Goal: Task Accomplishment & Management: Manage account settings

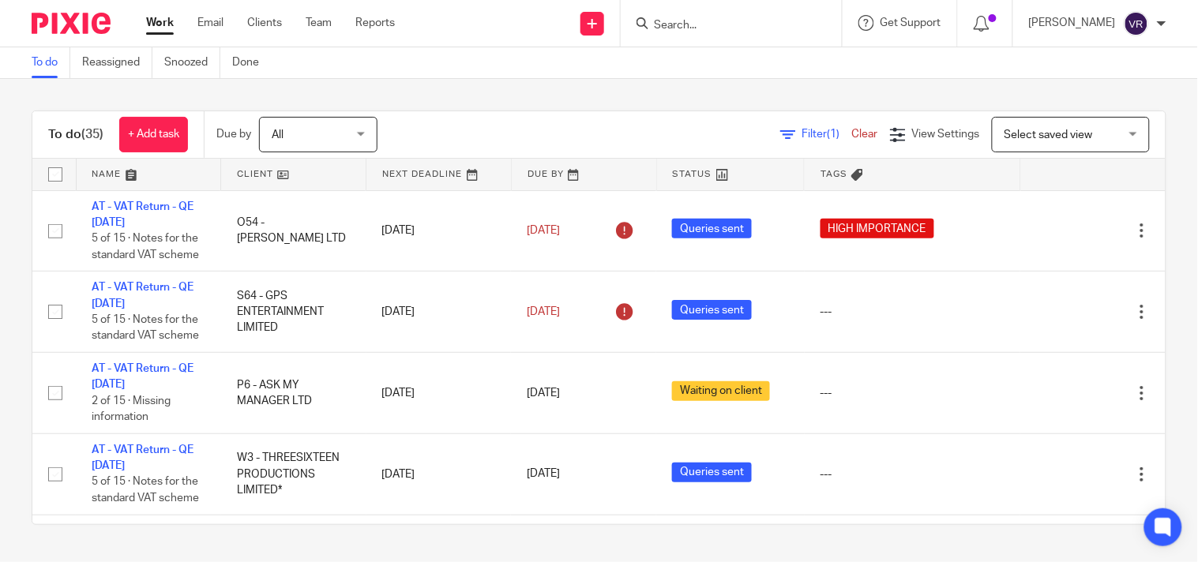
click at [673, 100] on div "To do (35) + Add task Due by All All [DATE] [DATE] This week Next week This mon…" at bounding box center [599, 318] width 1198 height 478
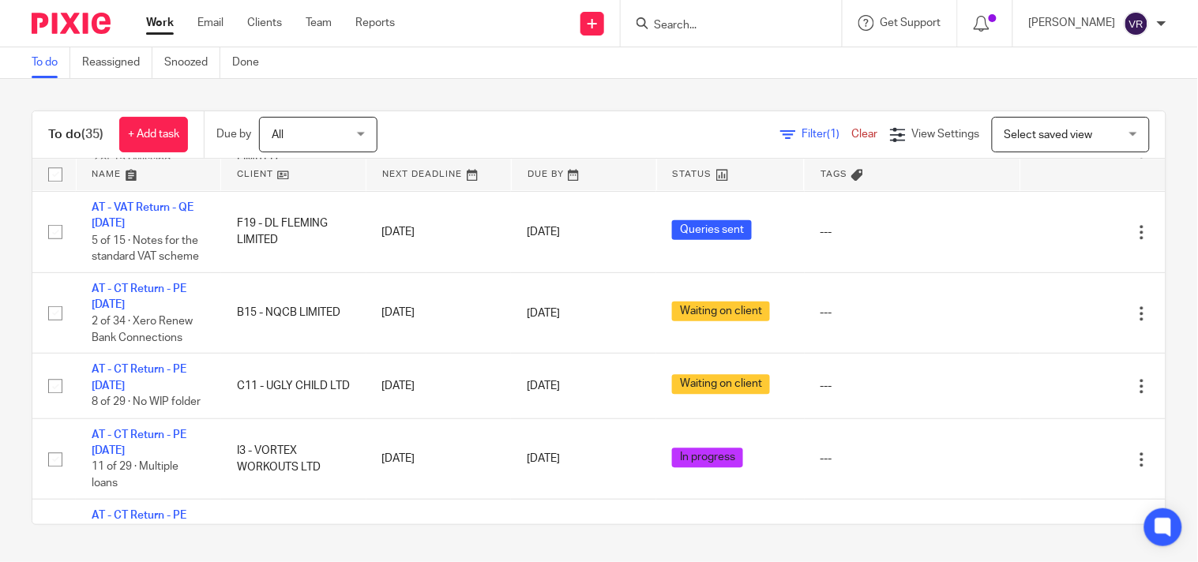
click at [706, 77] on div "To do Reassigned Snoozed Done" at bounding box center [599, 63] width 1198 height 32
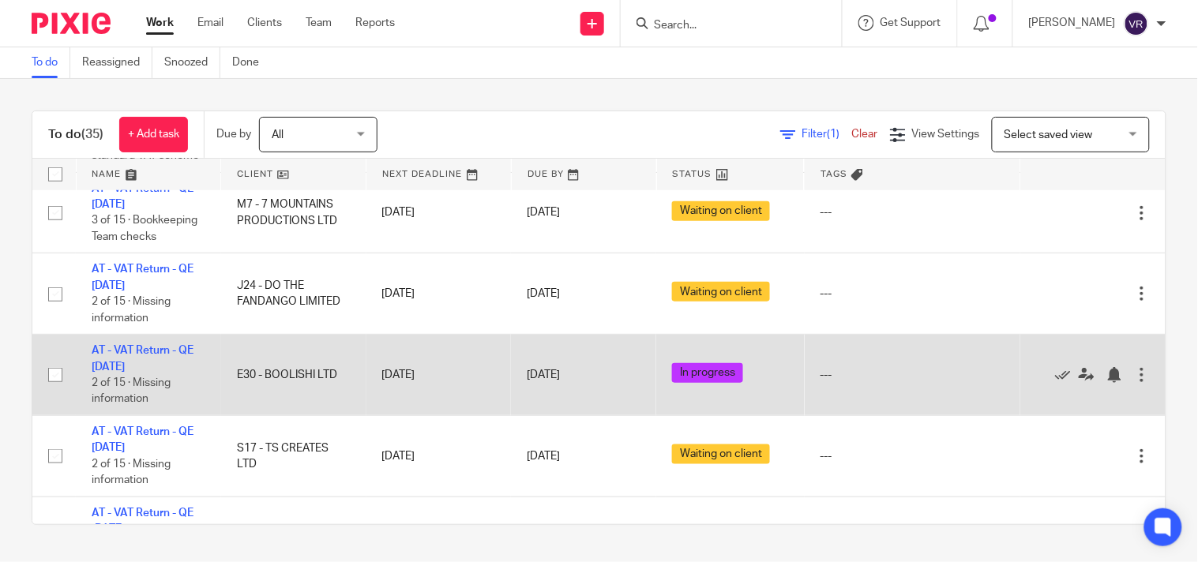
scroll to position [351, 0]
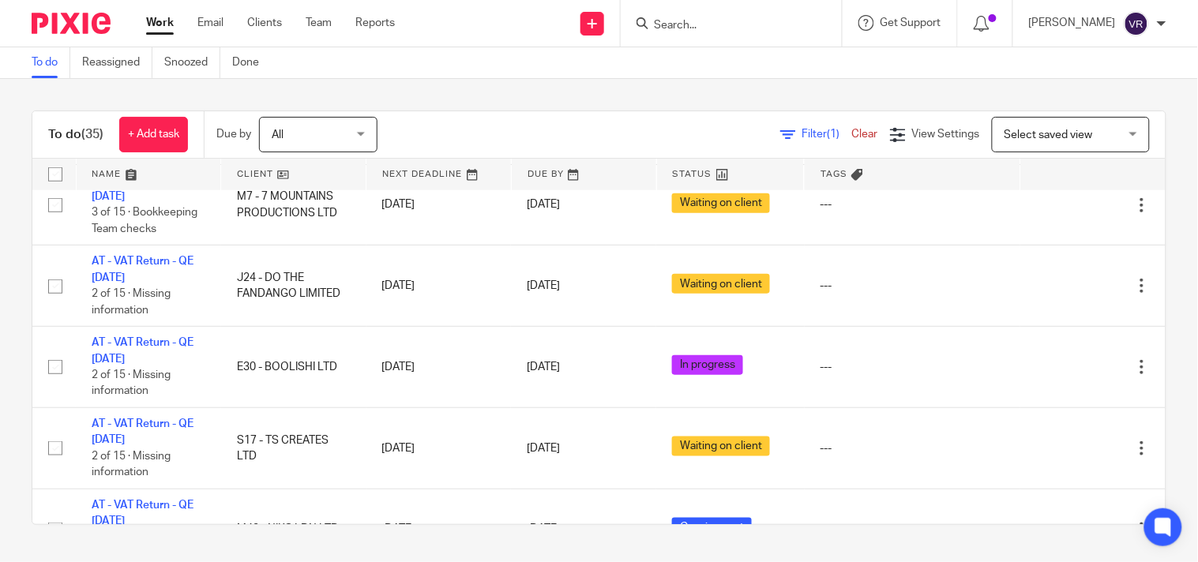
click at [637, 79] on div "To do (35) + Add task Due by All All [DATE] [DATE] This week Next week This mon…" at bounding box center [599, 318] width 1198 height 478
click at [638, 95] on div "To do (35) + Add task Due by All All [DATE] [DATE] This week Next week This mon…" at bounding box center [599, 318] width 1198 height 478
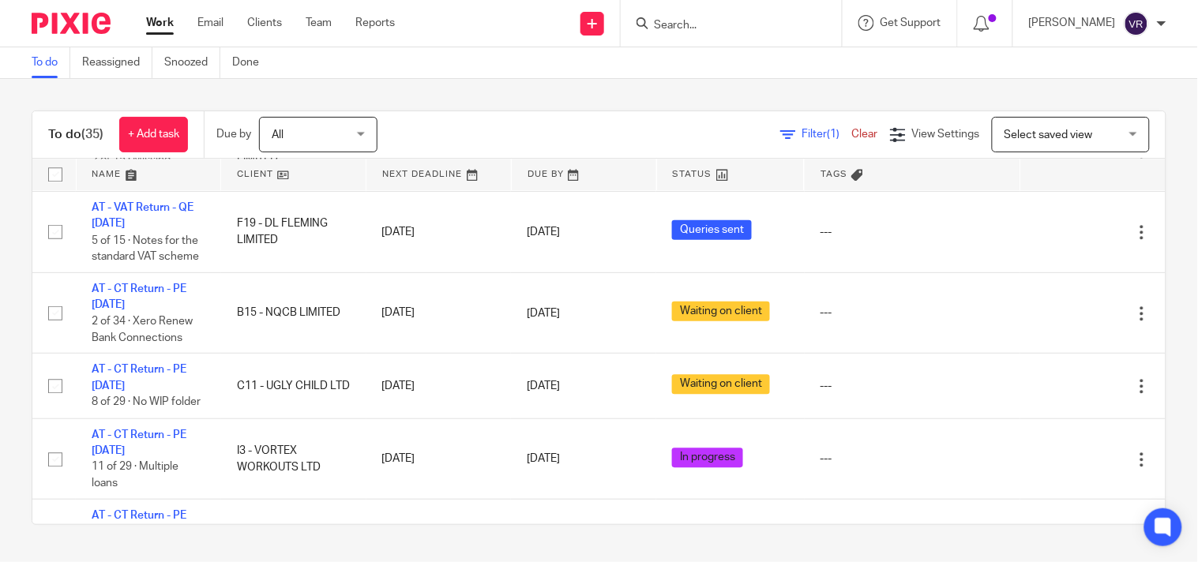
scroll to position [1227, 0]
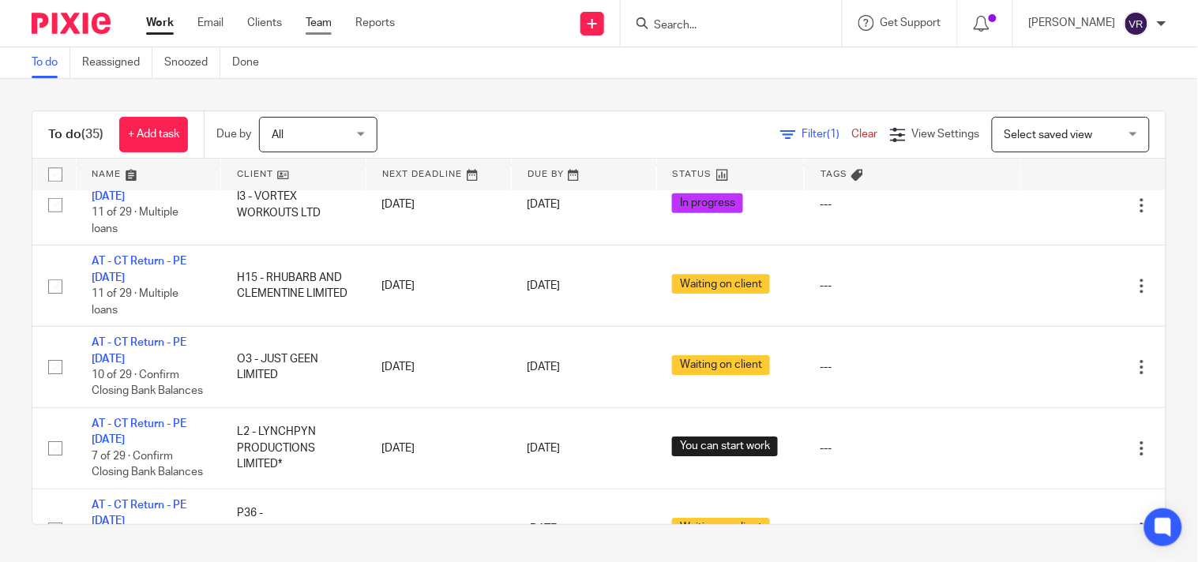
click at [321, 19] on link "Team" at bounding box center [319, 23] width 26 height 16
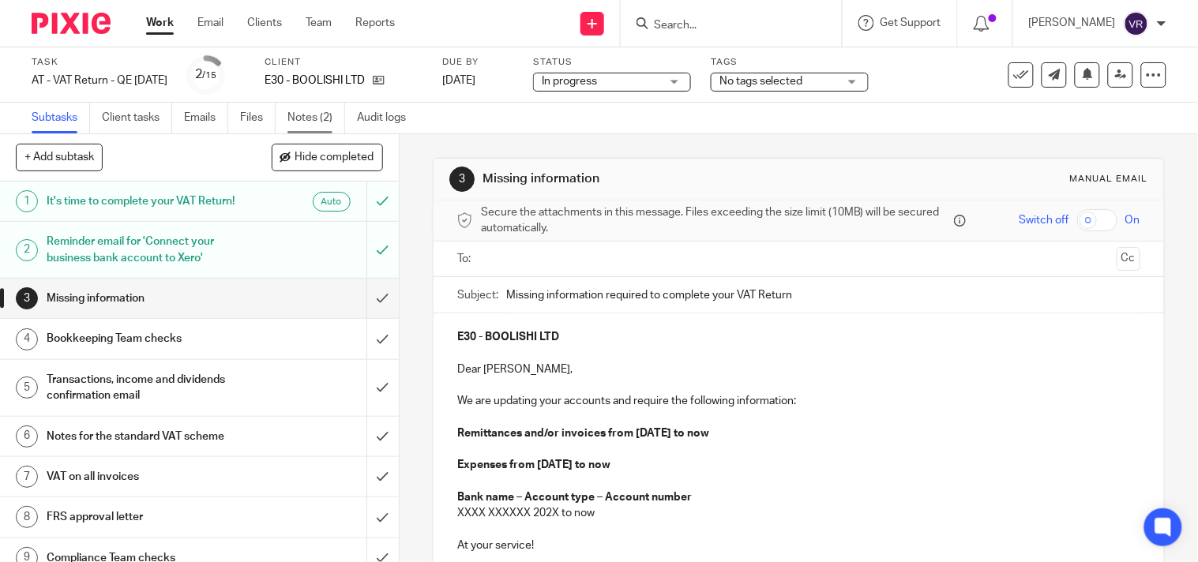
click at [302, 123] on link "Notes (2)" at bounding box center [316, 118] width 58 height 31
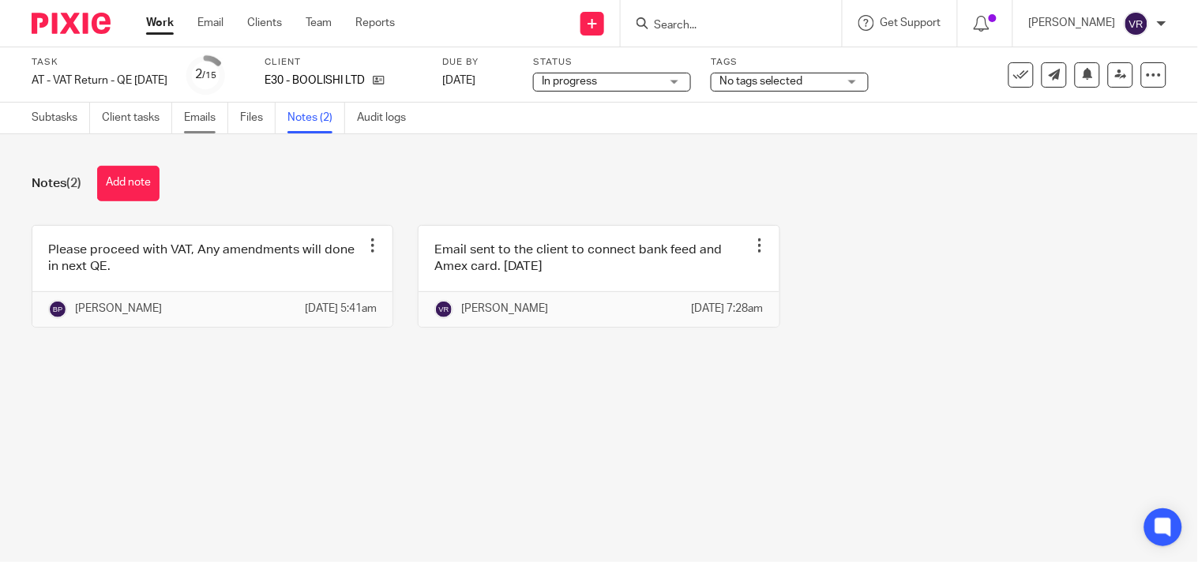
click at [209, 119] on link "Emails" at bounding box center [206, 118] width 44 height 31
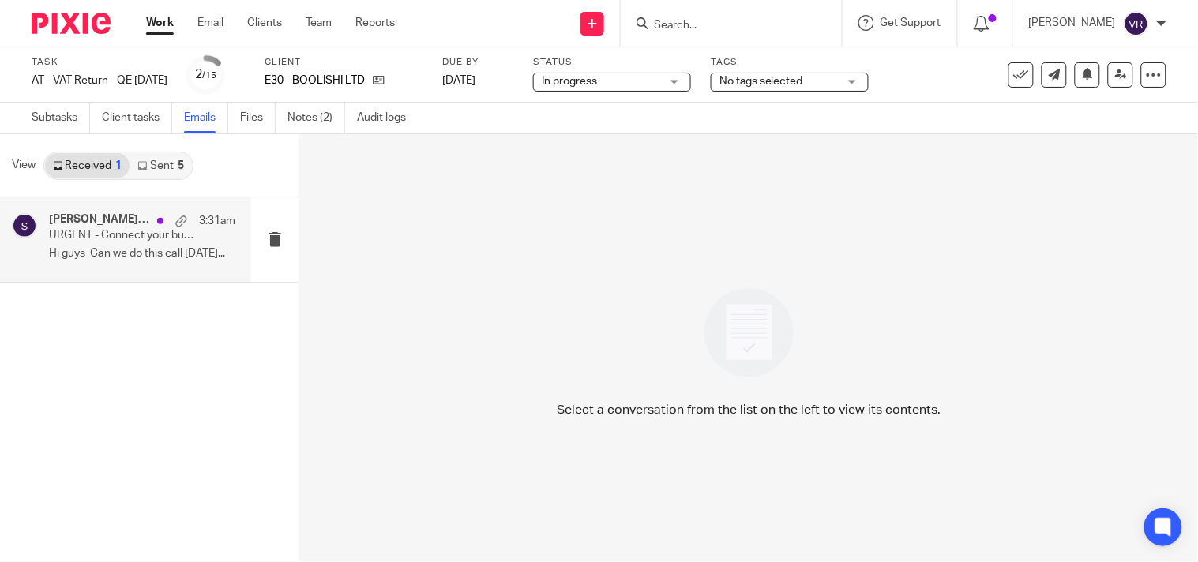
click at [144, 250] on p "Hi guys Can we do this call [DATE]..." at bounding box center [142, 253] width 186 height 13
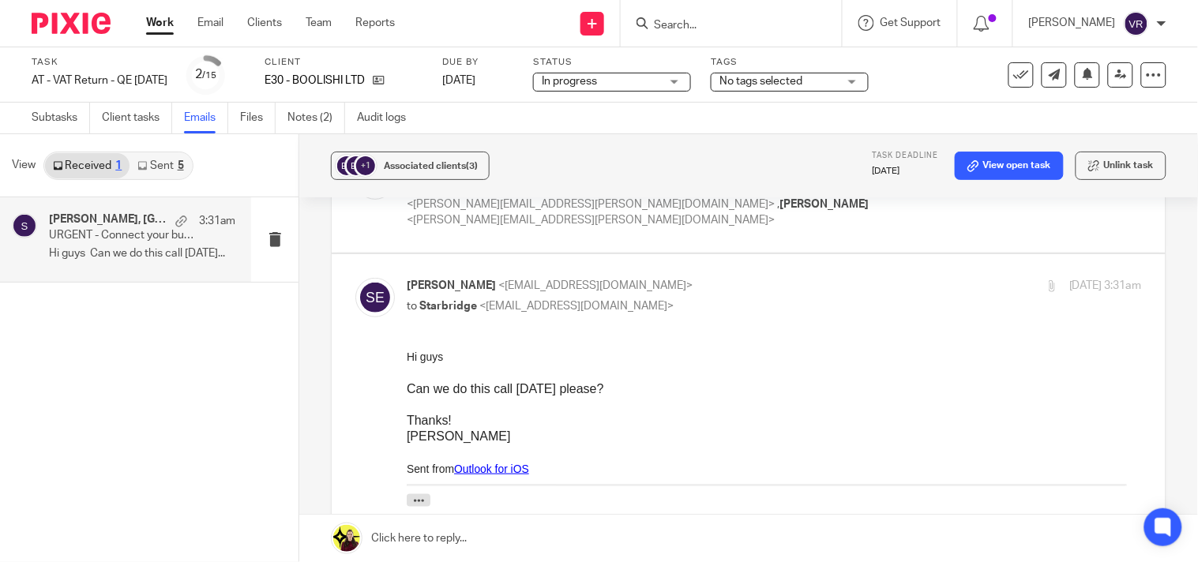
scroll to position [175, 0]
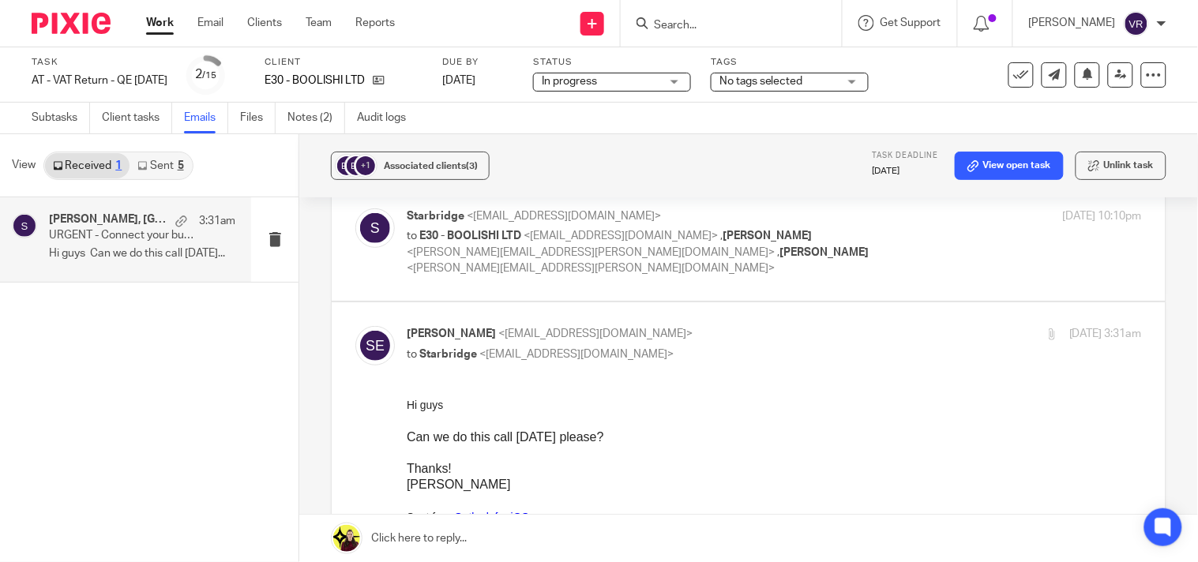
click at [762, 259] on p "to E30 - BOOLISHI LTD <enquiries@samieelishi.com> , Vipul Rawal <vipul.rawal@co…" at bounding box center [652, 252] width 490 height 49
checkbox input "true"
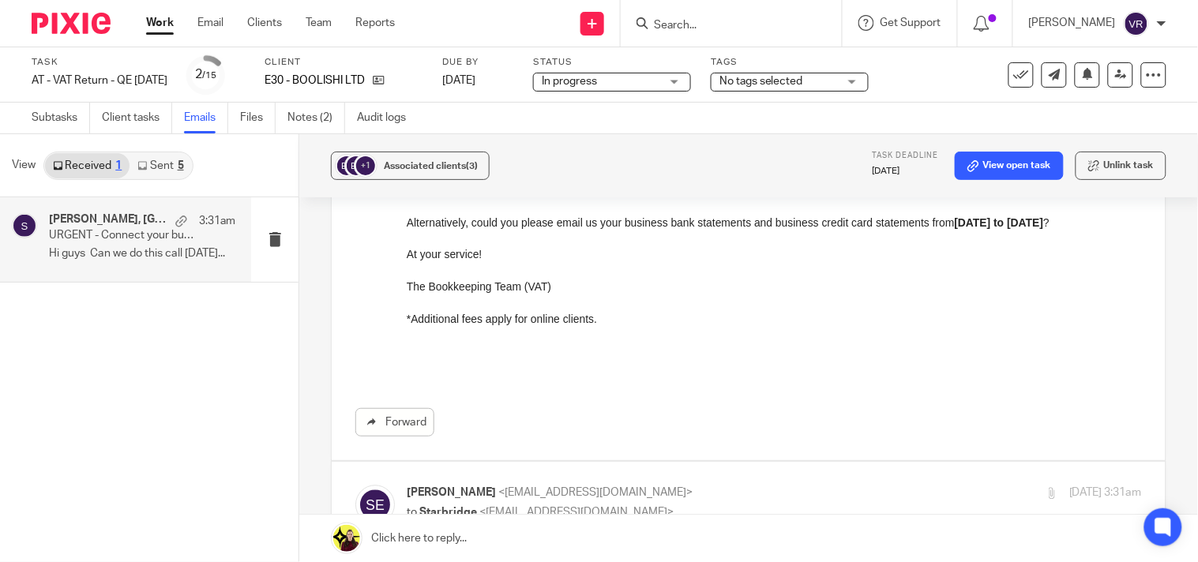
scroll to position [877, 0]
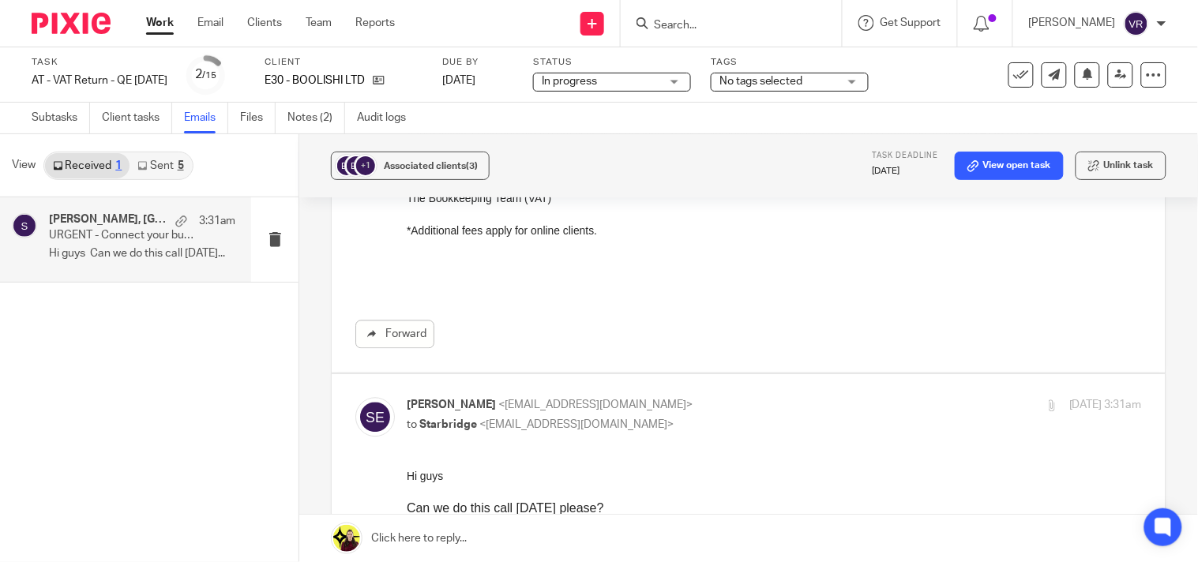
click at [691, 85] on div "In progress In progress" at bounding box center [612, 82] width 158 height 19
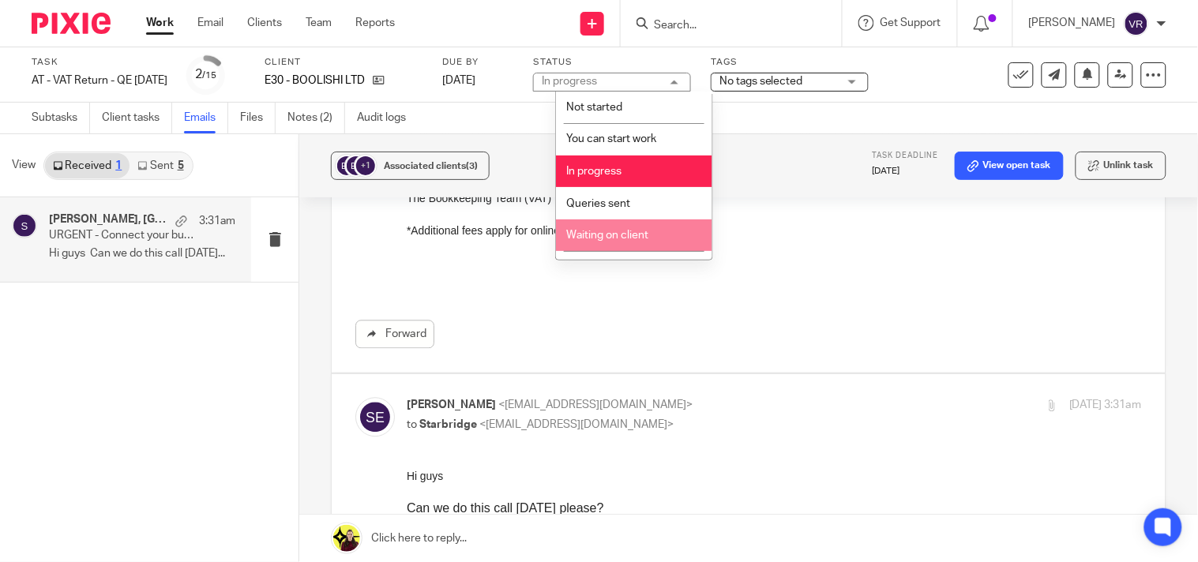
click at [630, 231] on span "Waiting on client" at bounding box center [607, 235] width 82 height 11
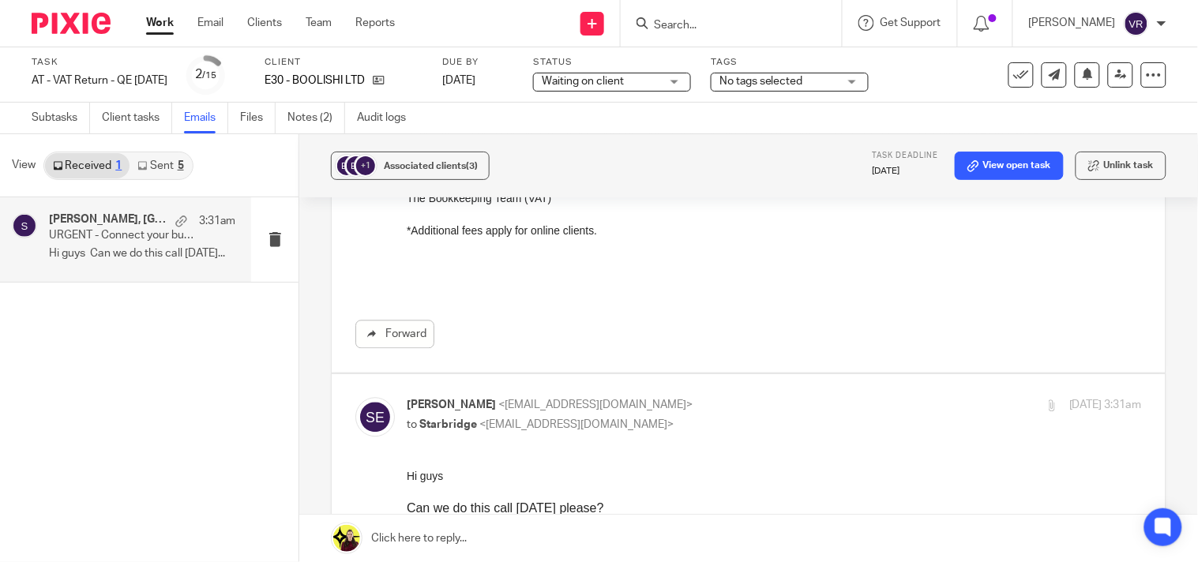
click at [662, 118] on div "Subtasks Client tasks Emails Files Notes (2) Audit logs" at bounding box center [599, 119] width 1198 height 32
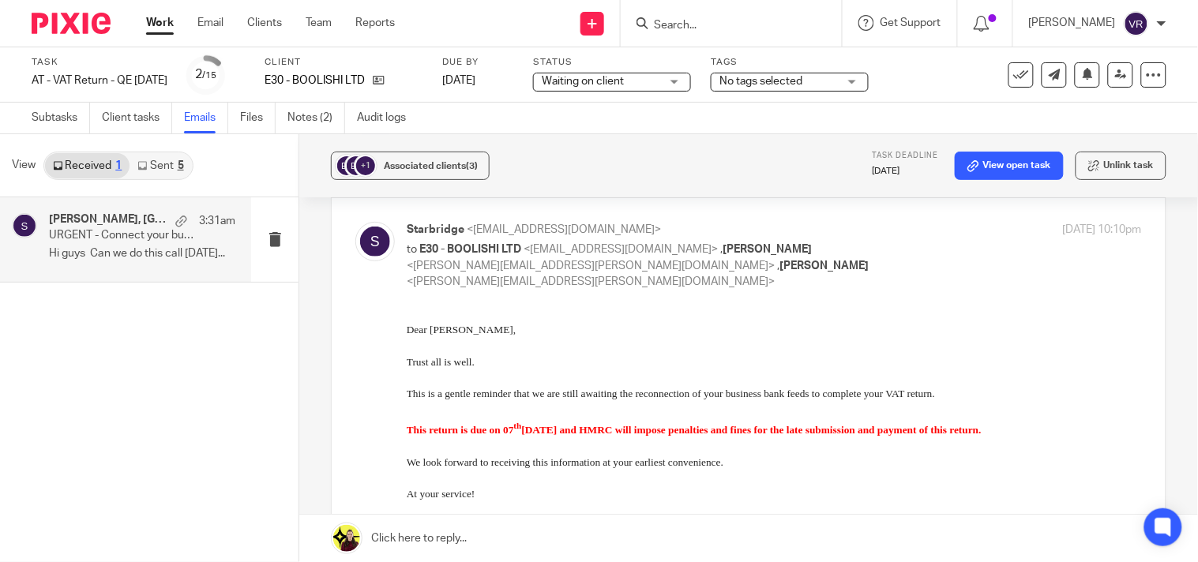
scroll to position [0, 0]
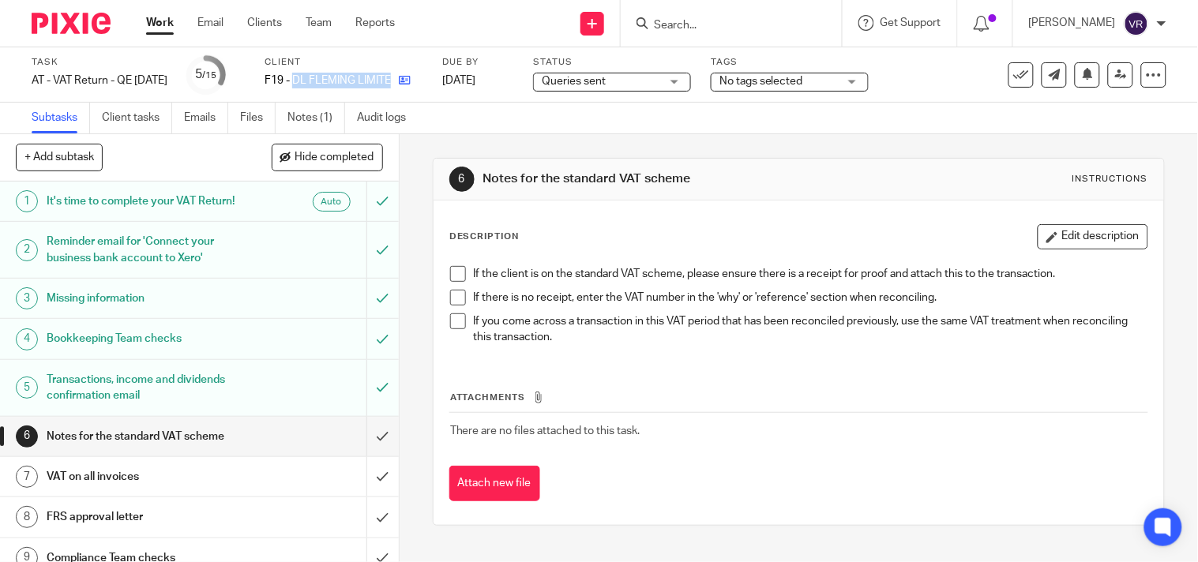
drag, startPoint x: 316, startPoint y: 77, endPoint x: 415, endPoint y: 80, distance: 98.8
click at [415, 80] on div "F19 - DL FLEMING LIMITED" at bounding box center [344, 81] width 158 height 16
click at [200, 112] on link "Emails" at bounding box center [206, 118] width 44 height 31
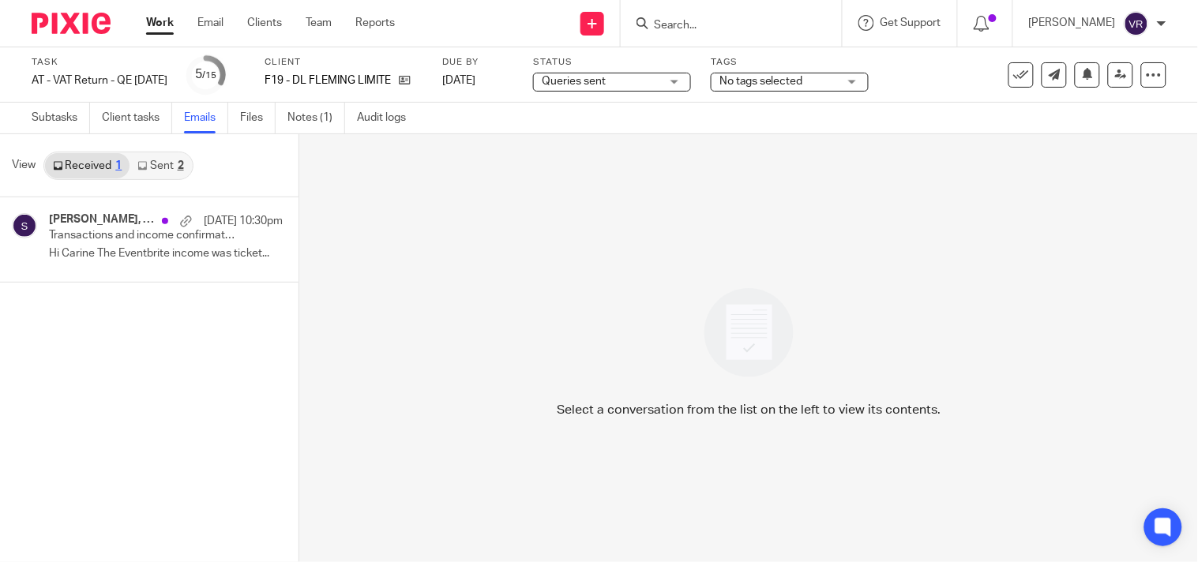
click at [168, 170] on link "Sent 2" at bounding box center [161, 165] width 62 height 25
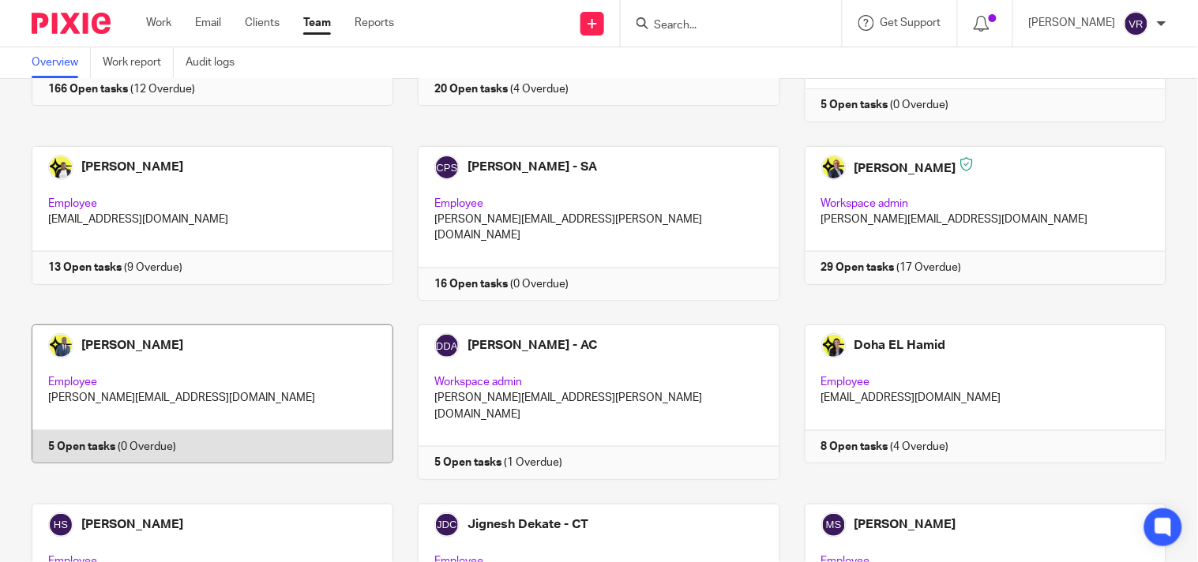
scroll to position [351, 0]
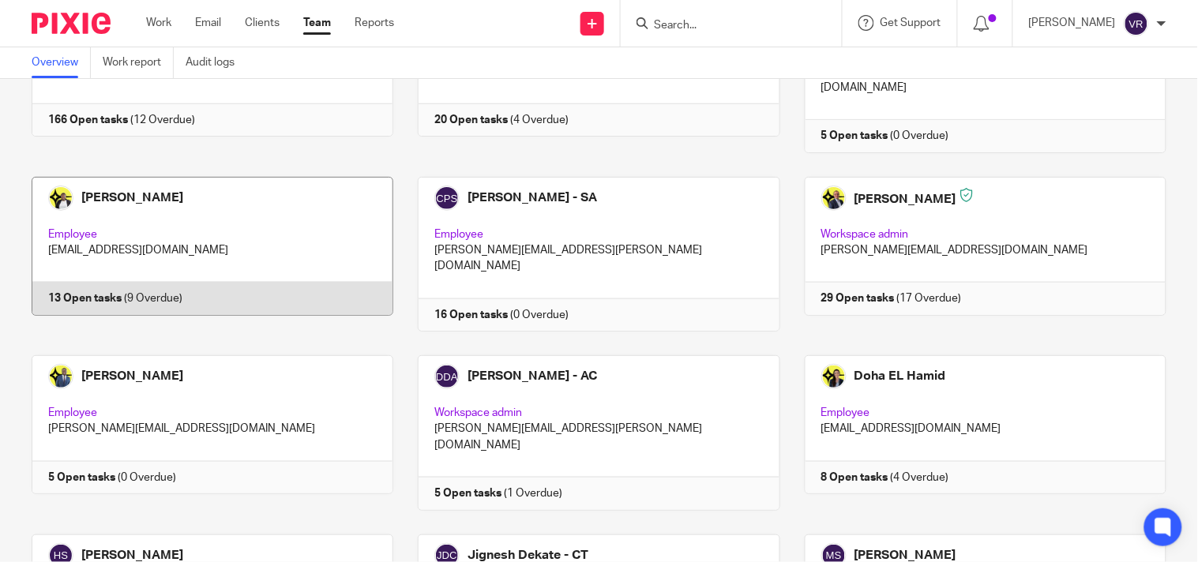
click at [271, 197] on link at bounding box center [200, 254] width 386 height 155
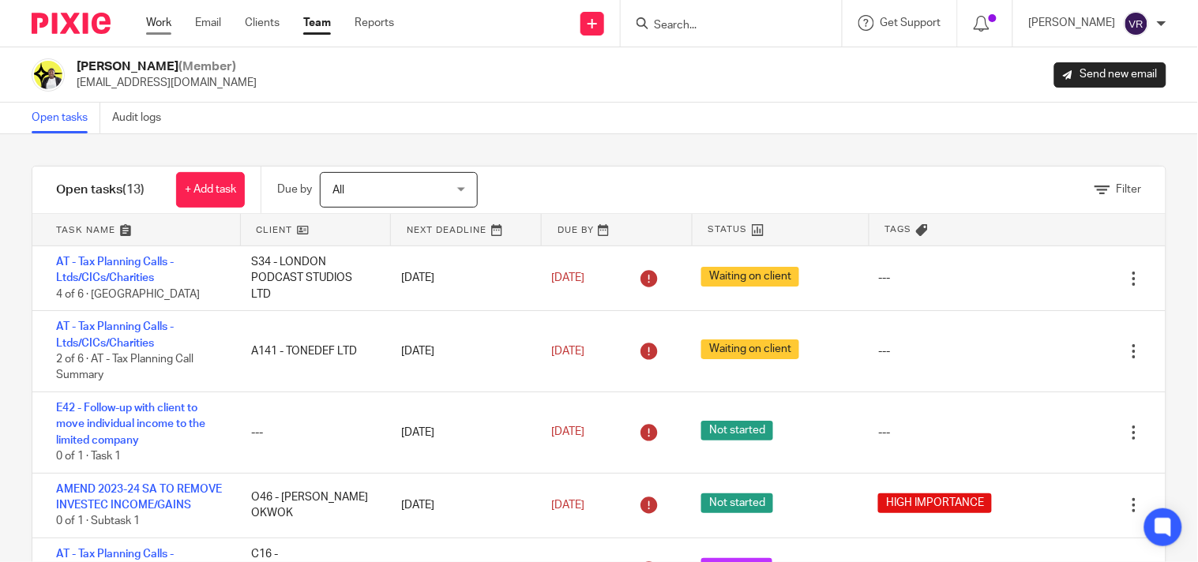
click at [155, 24] on link "Work" at bounding box center [158, 23] width 25 height 16
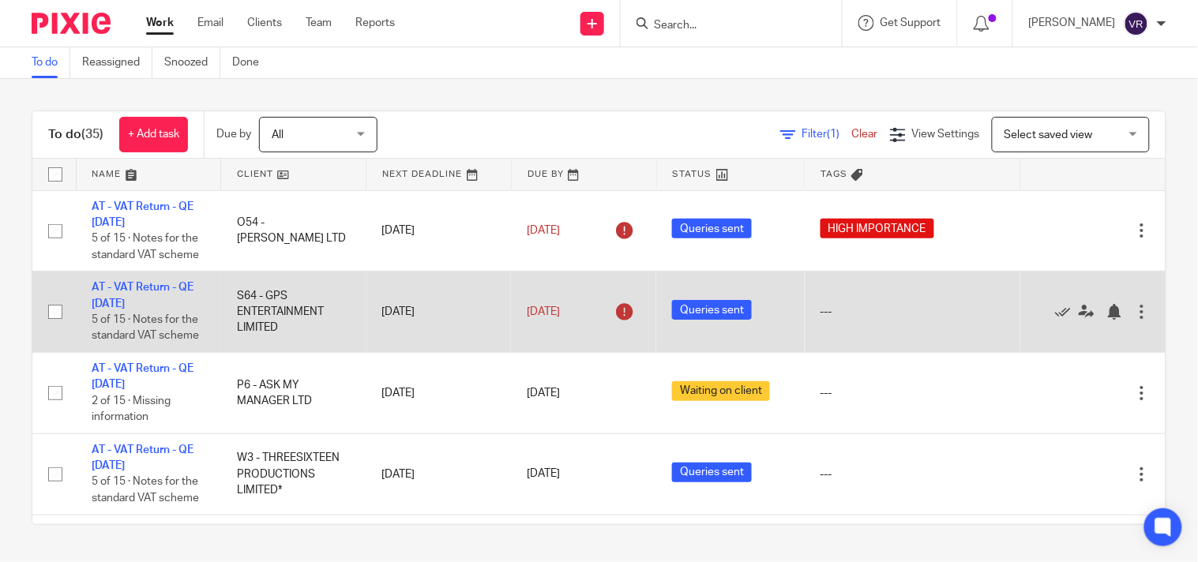
scroll to position [88, 0]
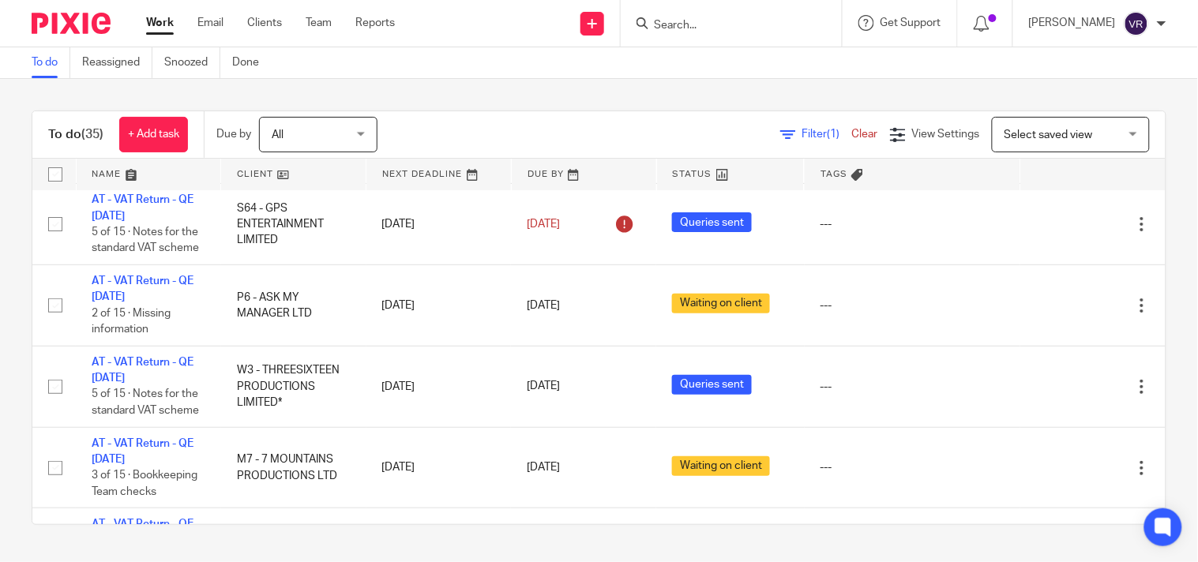
click at [759, 77] on div "To do Reassigned Snoozed Done" at bounding box center [599, 63] width 1198 height 32
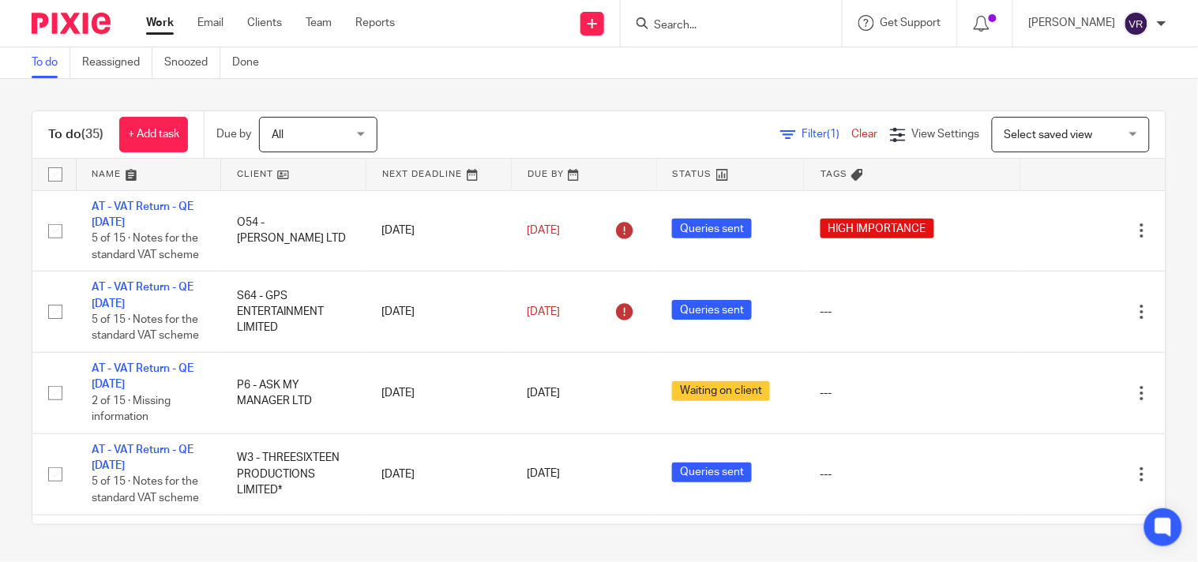
click at [1084, 91] on div "To do (35) + Add task Due by All All [DATE] [DATE] This week Next week This mon…" at bounding box center [599, 318] width 1198 height 478
click at [1171, 145] on div "To do (35) + Add task Due by All All [DATE] [DATE] This week Next week This mon…" at bounding box center [599, 318] width 1198 height 478
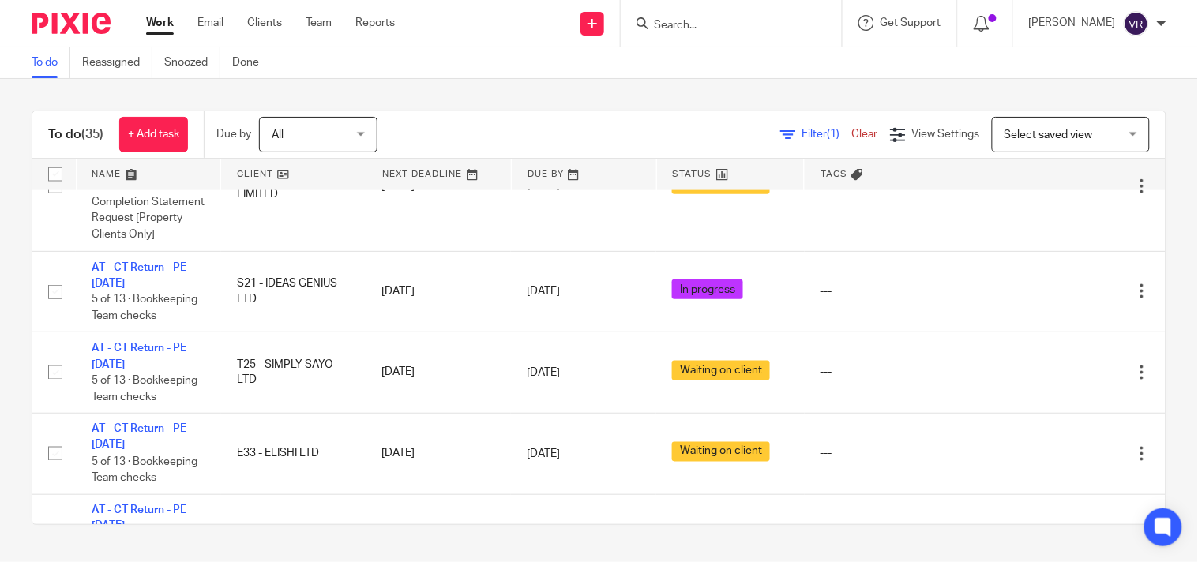
scroll to position [2084, 0]
